Goal: Task Accomplishment & Management: Use online tool/utility

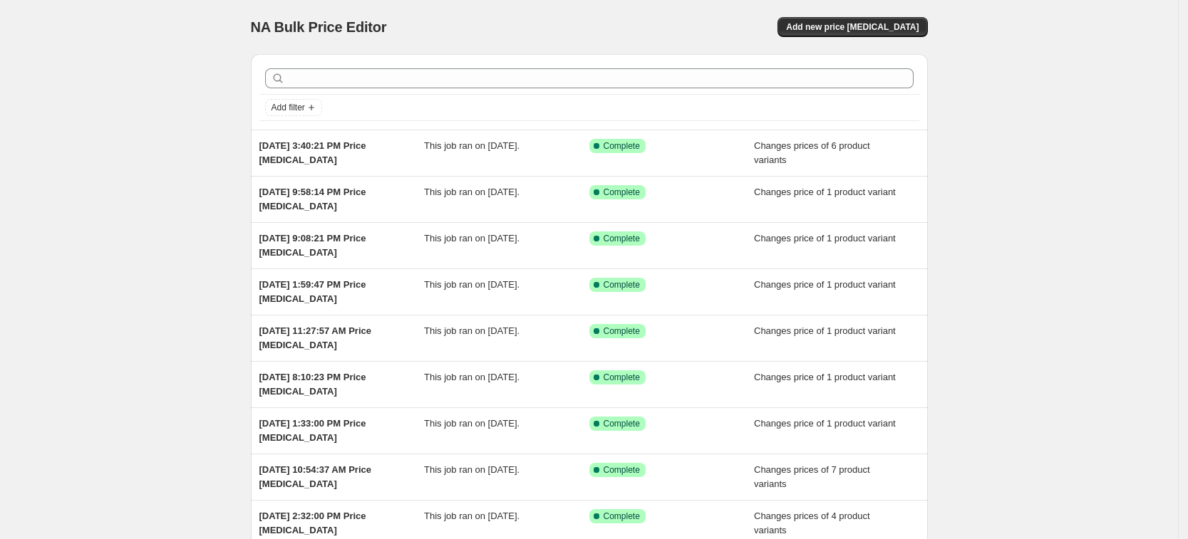
click at [886, 15] on div "NA Bulk Price Editor. This page is ready NA Bulk Price Editor Add new price cha…" at bounding box center [589, 27] width 677 height 54
click at [881, 21] on button "Add new price change job" at bounding box center [852, 27] width 150 height 20
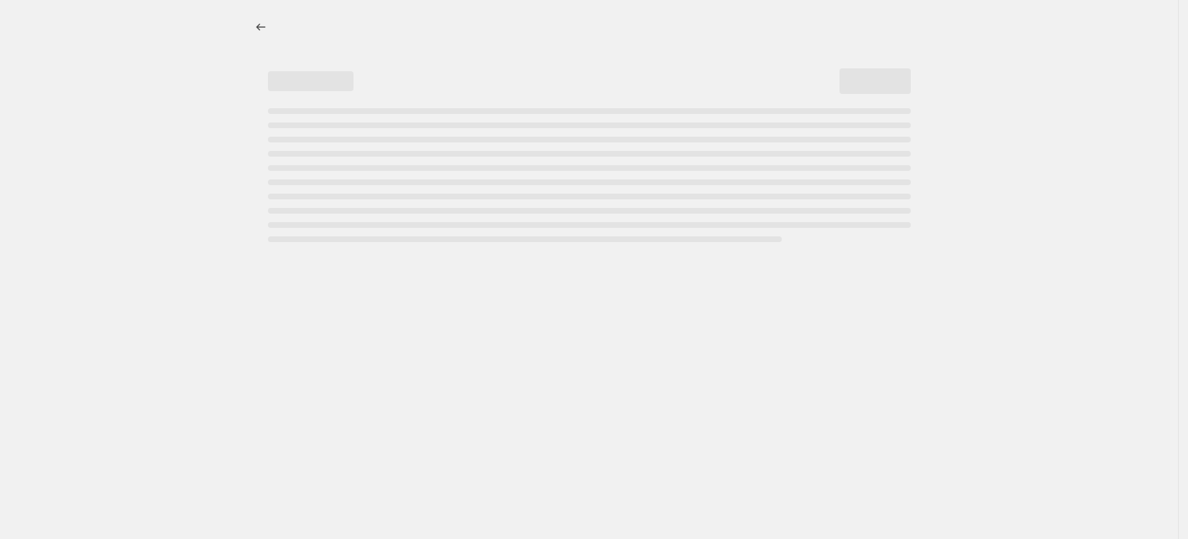
select select "percentage"
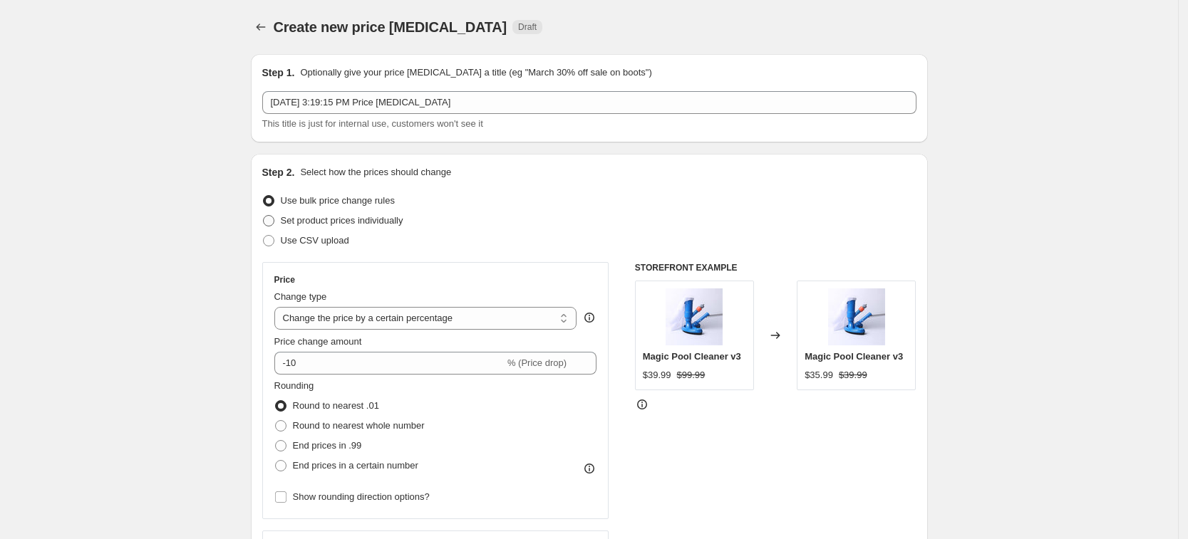
click at [401, 219] on span "Set product prices individually" at bounding box center [342, 220] width 123 height 11
click at [264, 216] on input "Set product prices individually" at bounding box center [263, 215] width 1 height 1
radio input "true"
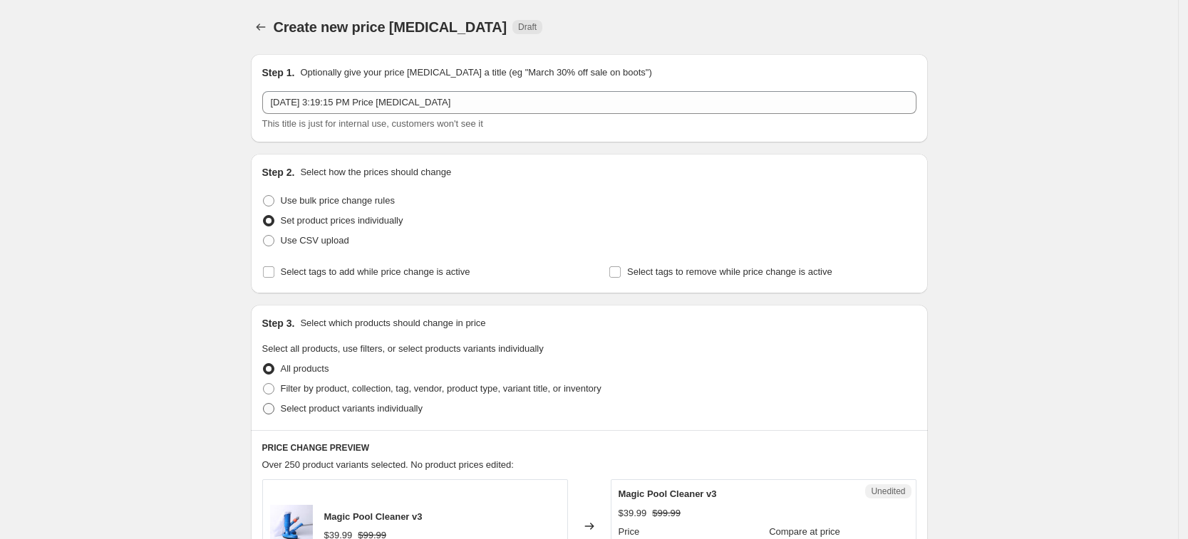
click at [396, 411] on span "Select product variants individually" at bounding box center [352, 408] width 142 height 11
click at [264, 404] on input "Select product variants individually" at bounding box center [263, 403] width 1 height 1
radio input "true"
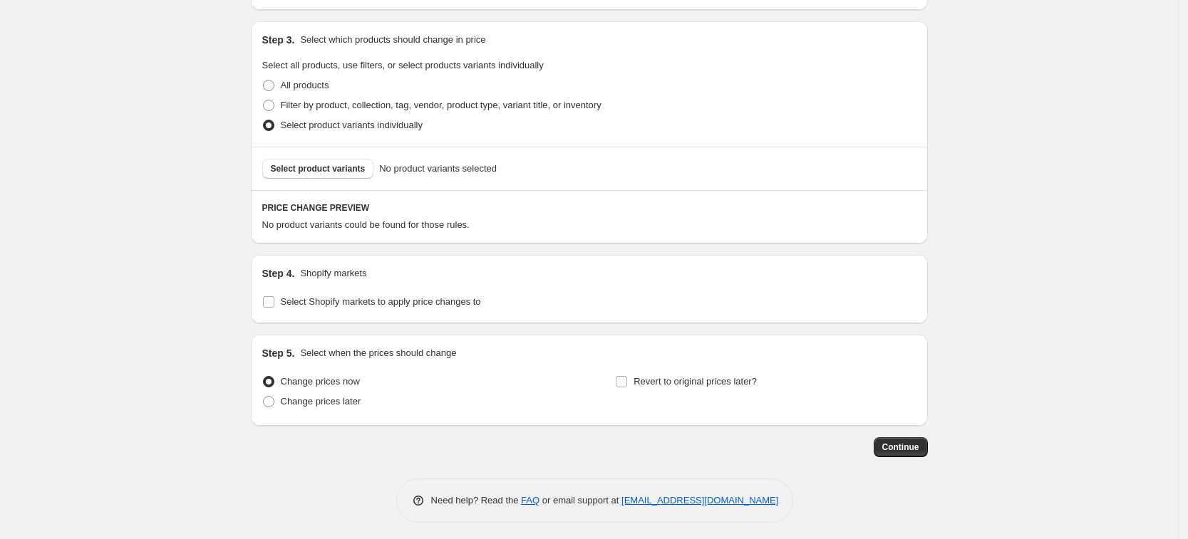
scroll to position [289, 0]
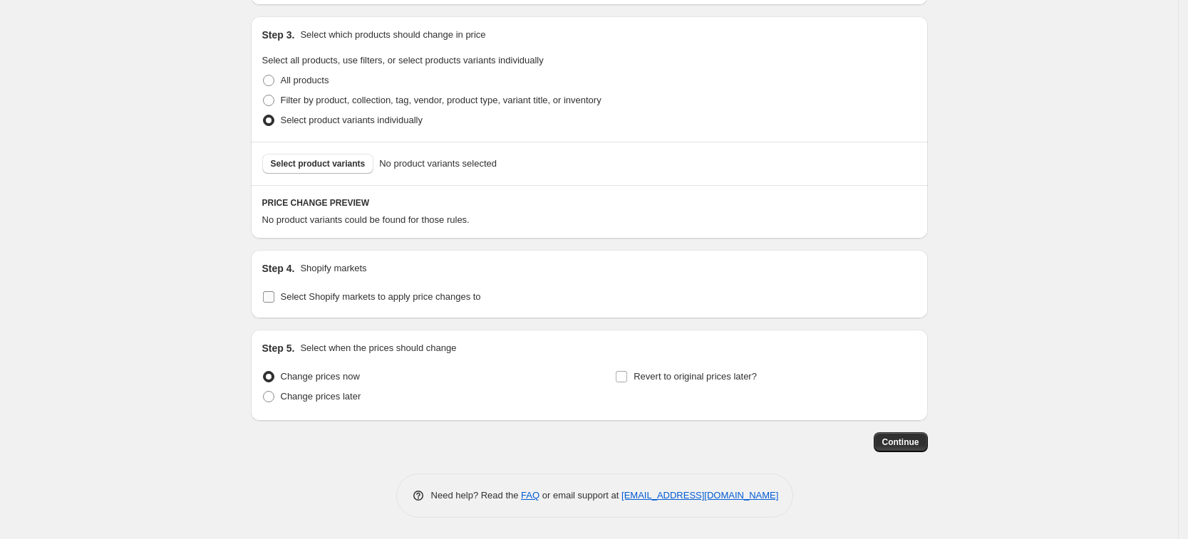
click at [400, 294] on span "Select Shopify markets to apply price changes to" at bounding box center [381, 296] width 200 height 11
click at [274, 294] on input "Select Shopify markets to apply price changes to" at bounding box center [268, 296] width 11 height 11
checkbox input "true"
